Goal: Find specific page/section: Find specific page/section

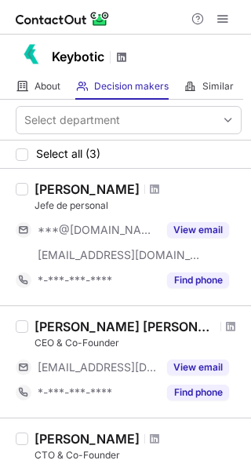
click at [121, 57] on span at bounding box center [121, 57] width 13 height 13
